Goal: Go to known website: Access a specific website the user already knows

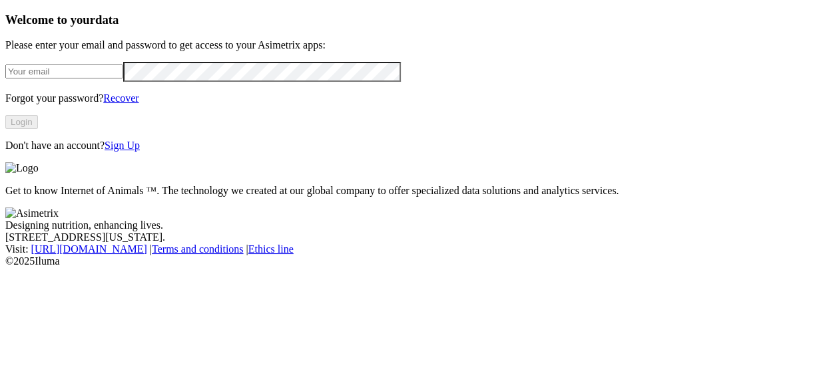
click at [122, 79] on input "email" at bounding box center [64, 72] width 118 height 14
type input "[PERSON_NAME][EMAIL_ADDRESS][PERSON_NAME][DOMAIN_NAME]"
click at [38, 129] on button "Login" at bounding box center [21, 122] width 33 height 14
